Goal: Task Accomplishment & Management: Manage account settings

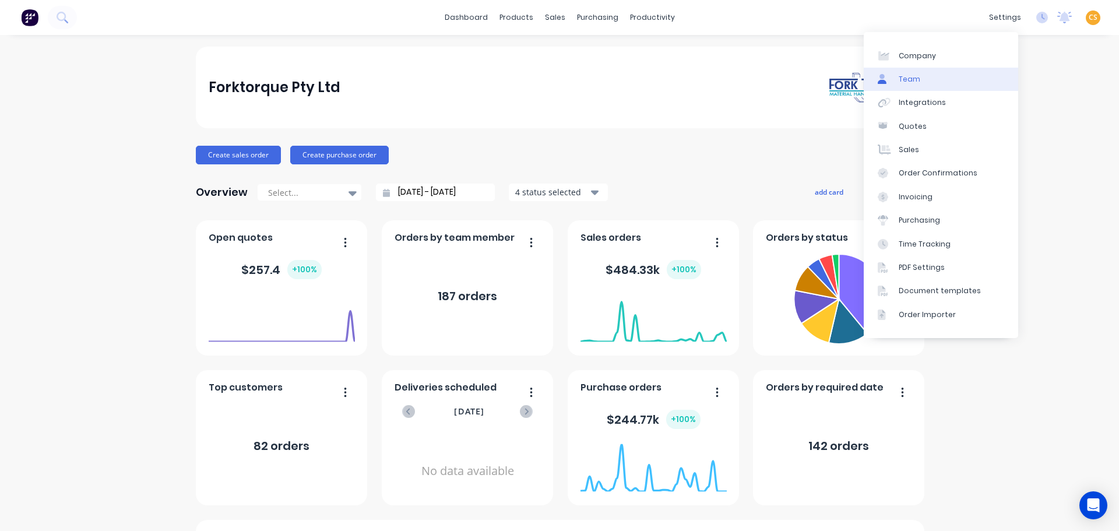
drag, startPoint x: 927, startPoint y: 79, endPoint x: 906, endPoint y: 82, distance: 21.1
click at [927, 79] on link "Team" at bounding box center [941, 79] width 154 height 23
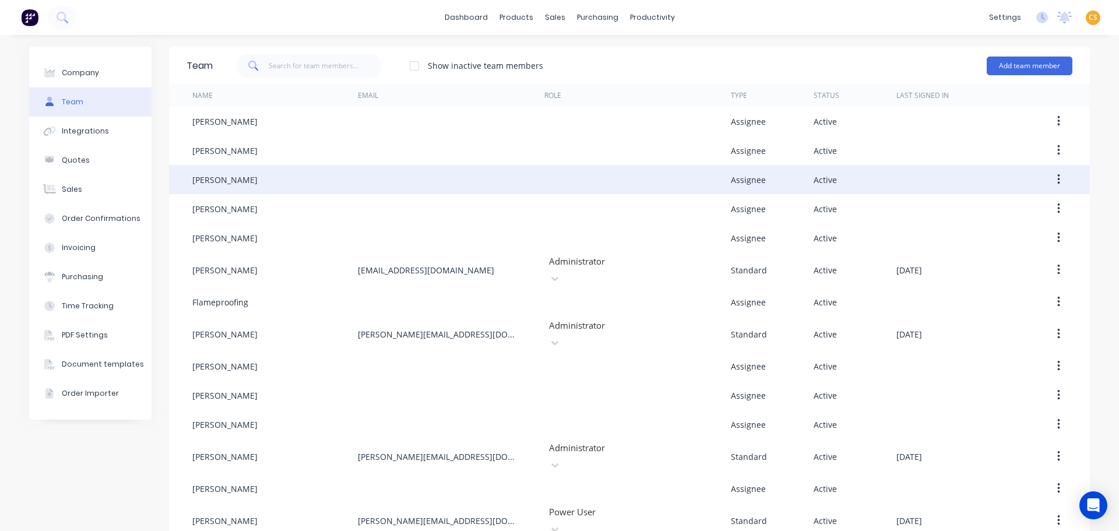
click at [968, 175] on button "button" at bounding box center [1058, 179] width 27 height 21
click at [968, 212] on div "Edit" at bounding box center [1017, 210] width 90 height 17
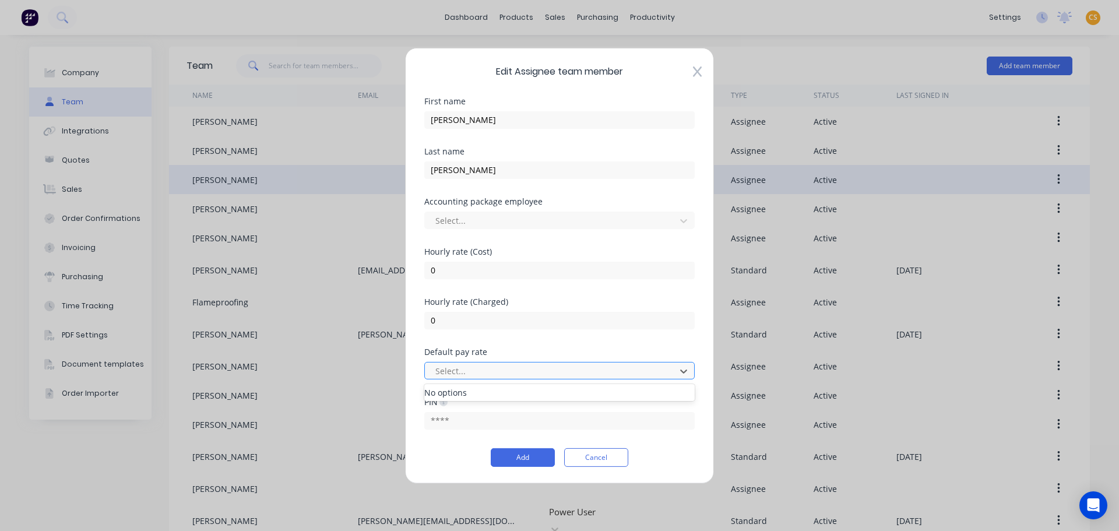
click at [522, 369] on div at bounding box center [551, 371] width 235 height 15
click at [596, 455] on button "Cancel" at bounding box center [596, 457] width 64 height 19
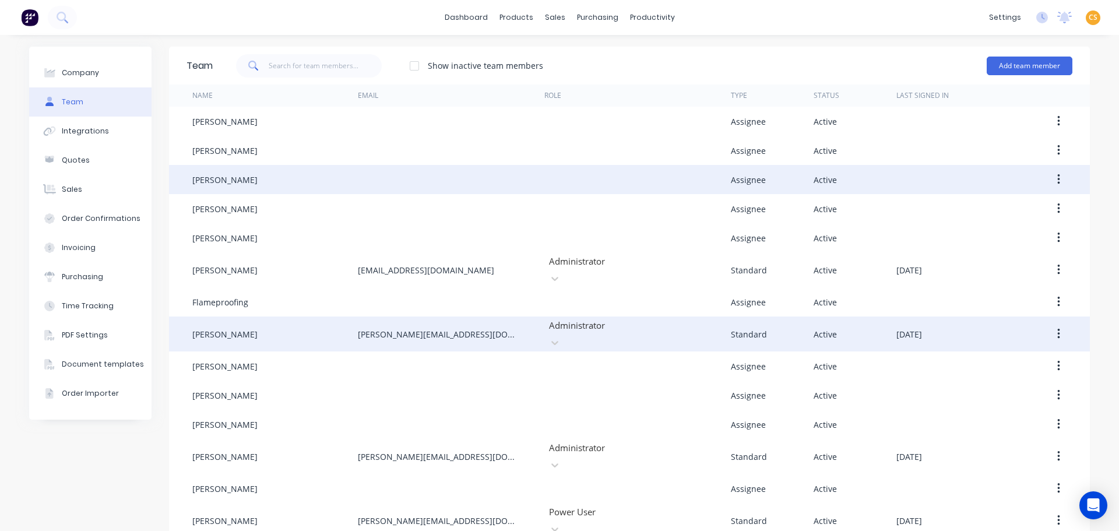
click at [968, 329] on icon "button" at bounding box center [1058, 334] width 2 height 10
click at [968, 356] on div "Edit" at bounding box center [1017, 364] width 90 height 17
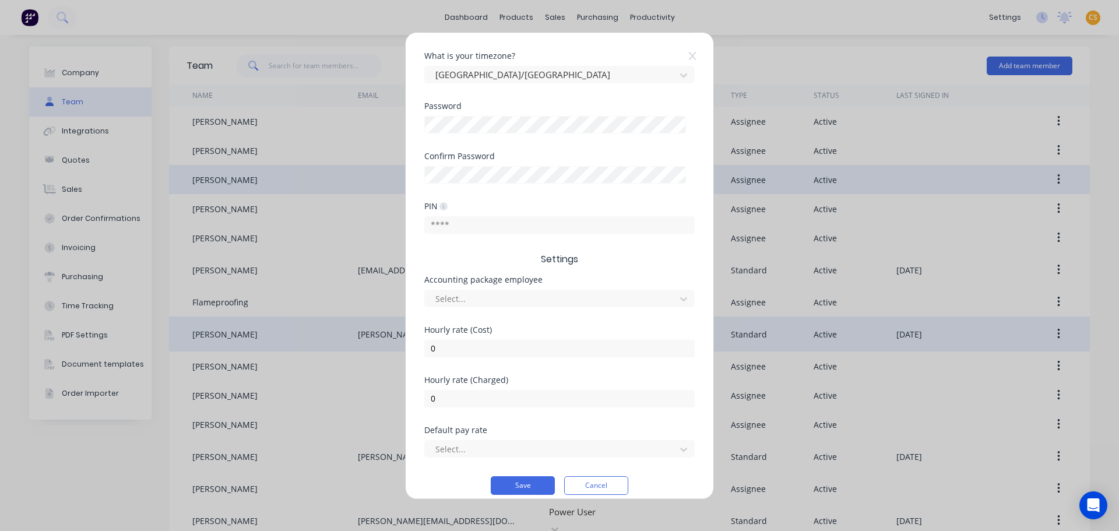
scroll to position [242, 0]
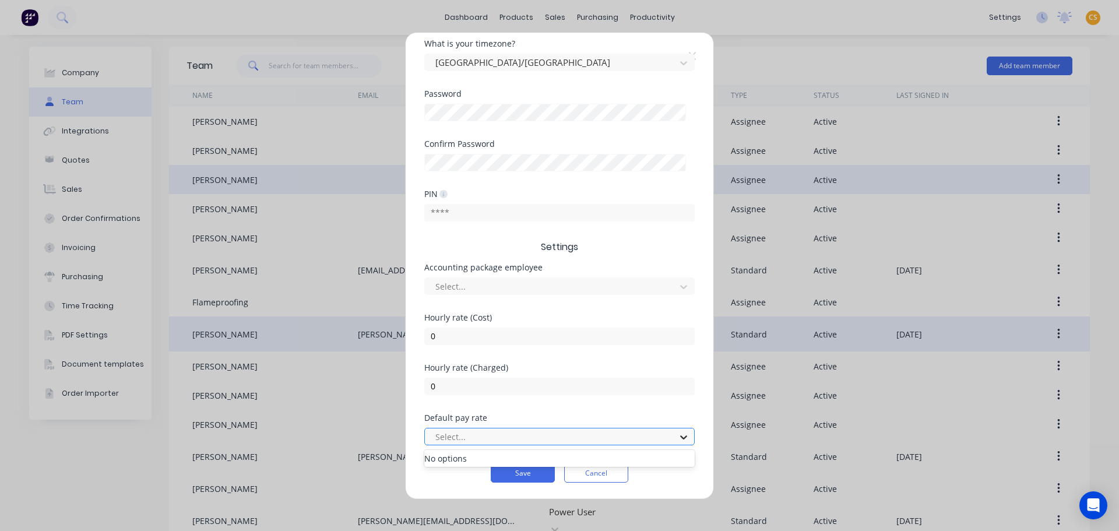
click at [678, 435] on icon at bounding box center [684, 437] width 12 height 12
click at [885, 15] on div "Edit Standard team member Username [PERSON_NAME] @ [DOMAIN_NAME] First name [PE…" at bounding box center [559, 265] width 1119 height 531
click at [692, 58] on icon at bounding box center [692, 55] width 7 height 9
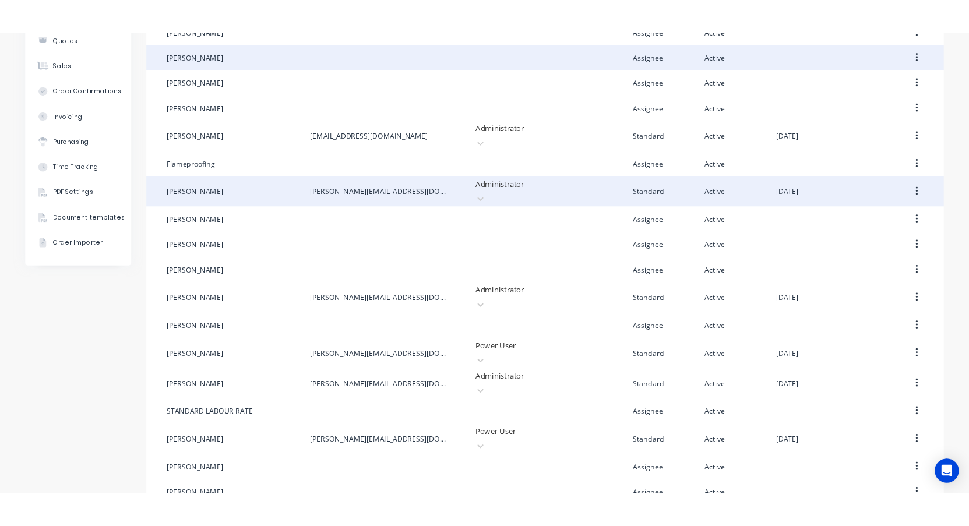
scroll to position [170, 0]
